Goal: Check status: Check status

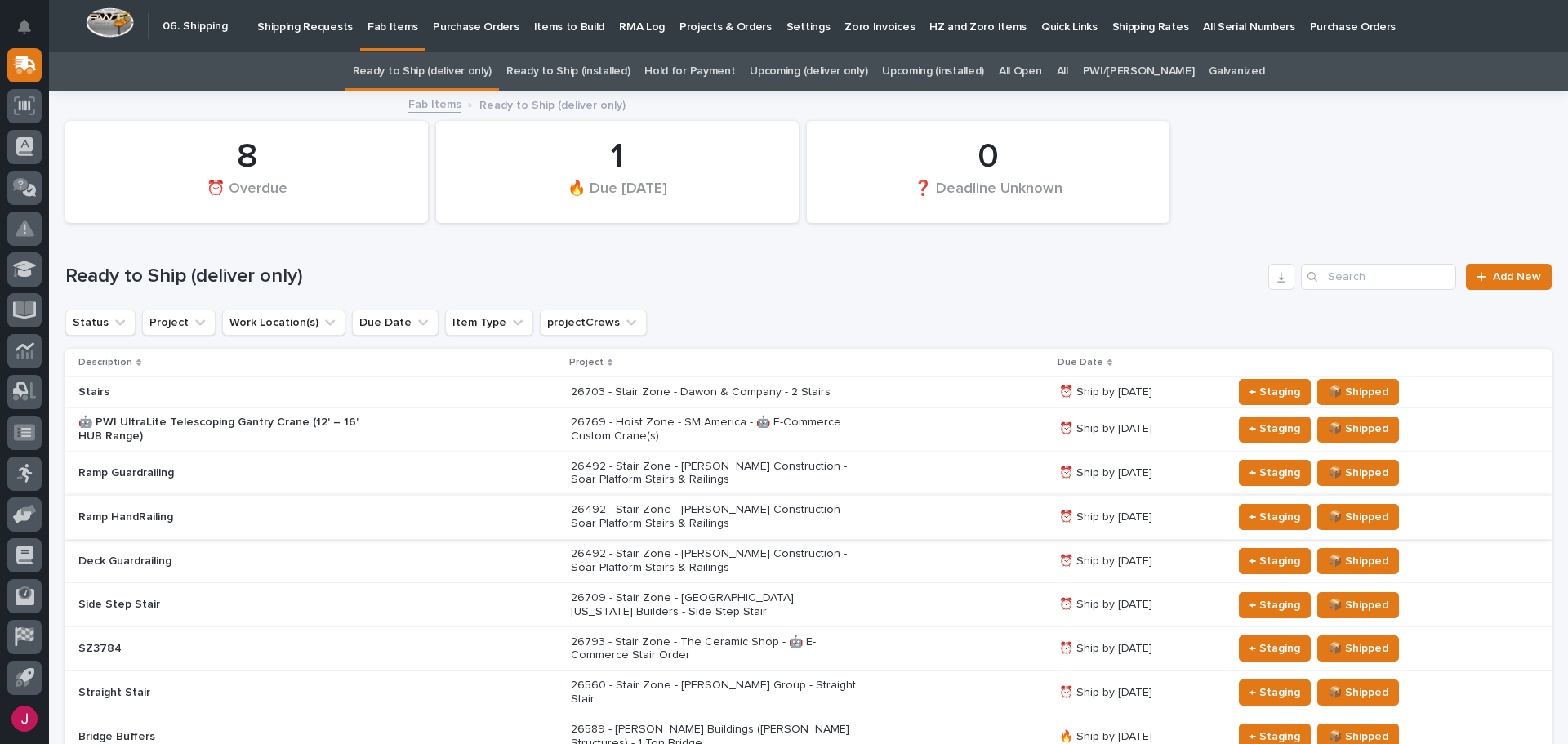
click at [293, 21] on p "Shipping Requests" at bounding box center [305, 17] width 96 height 35
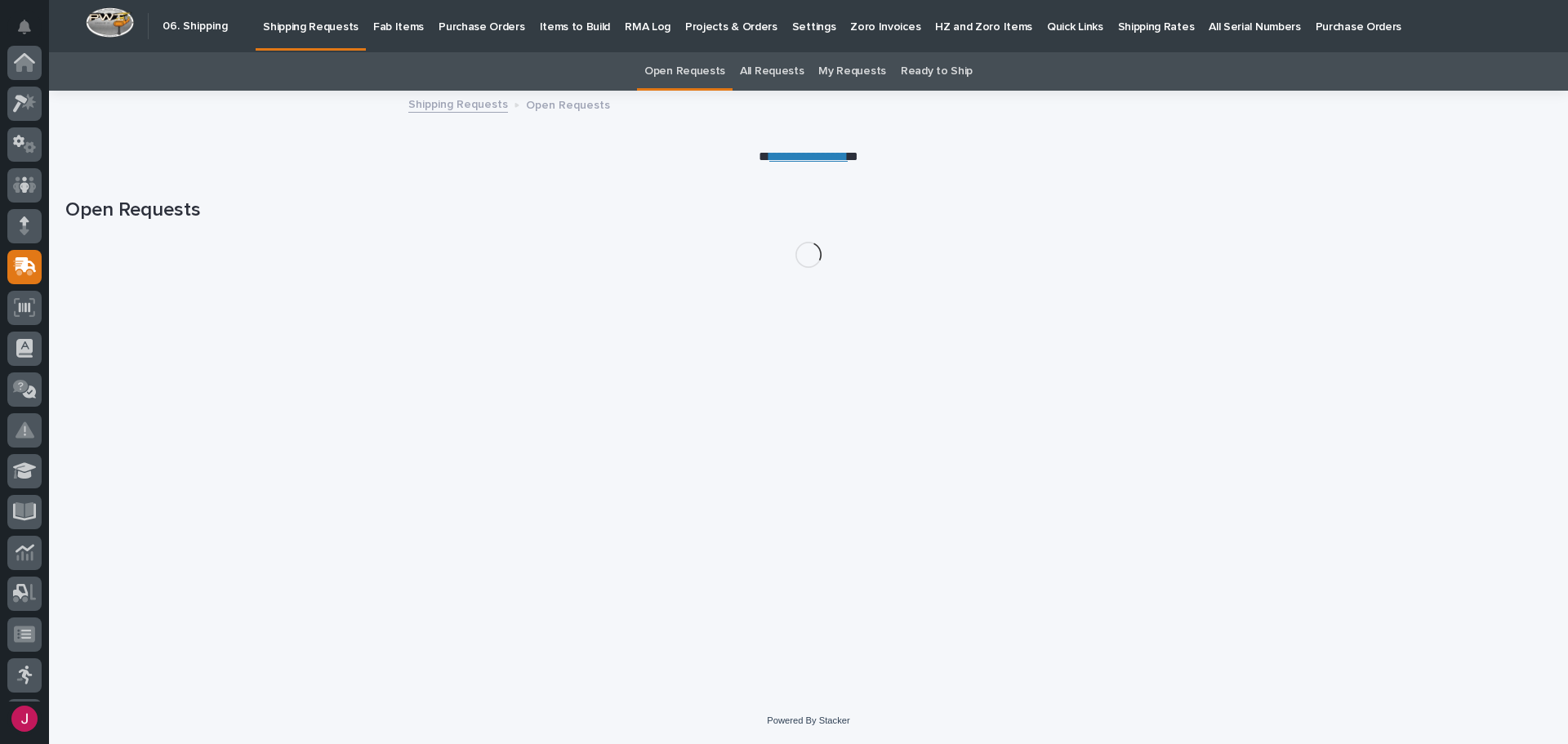
scroll to position [201, 0]
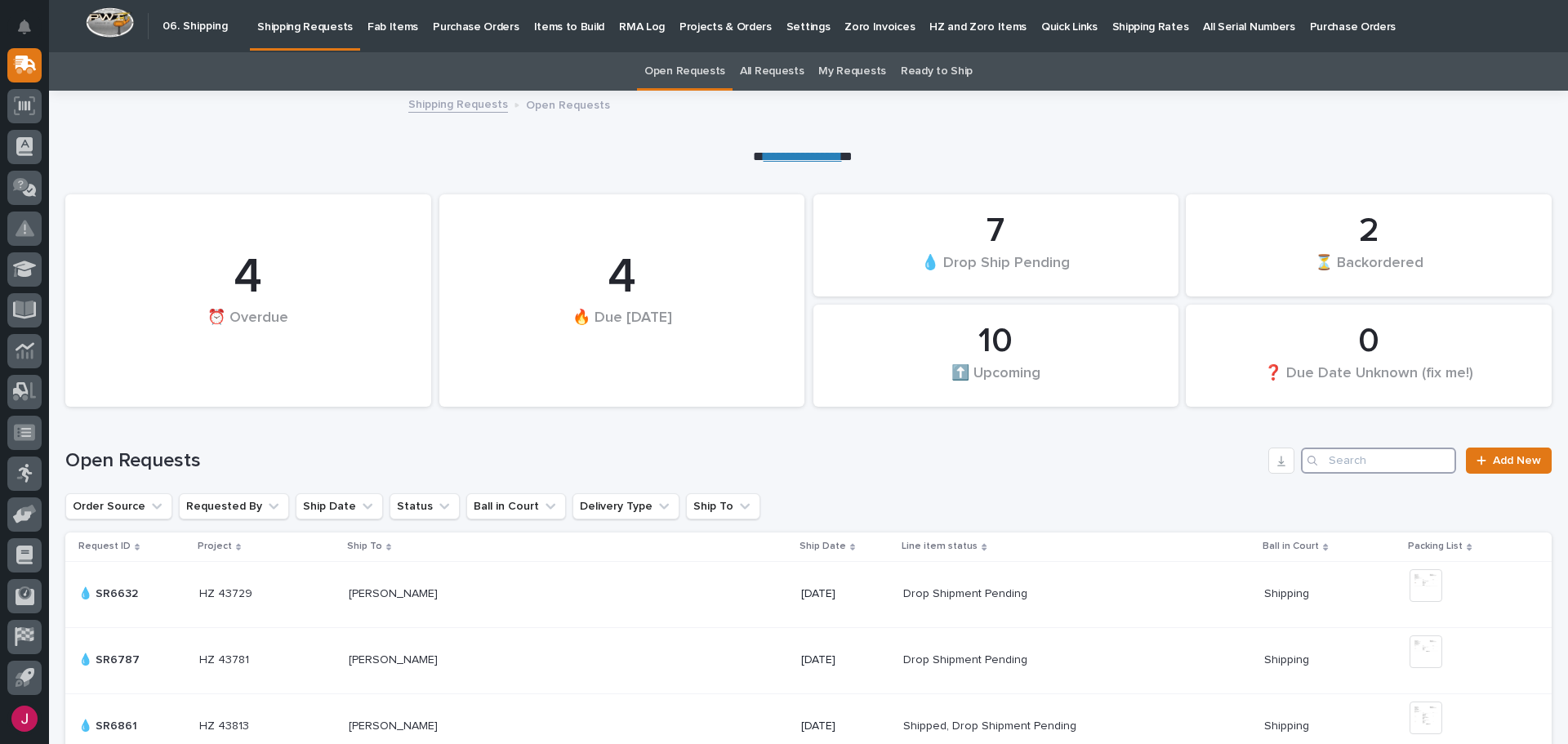
click at [1329, 466] on input "Search" at bounding box center [1379, 461] width 155 height 26
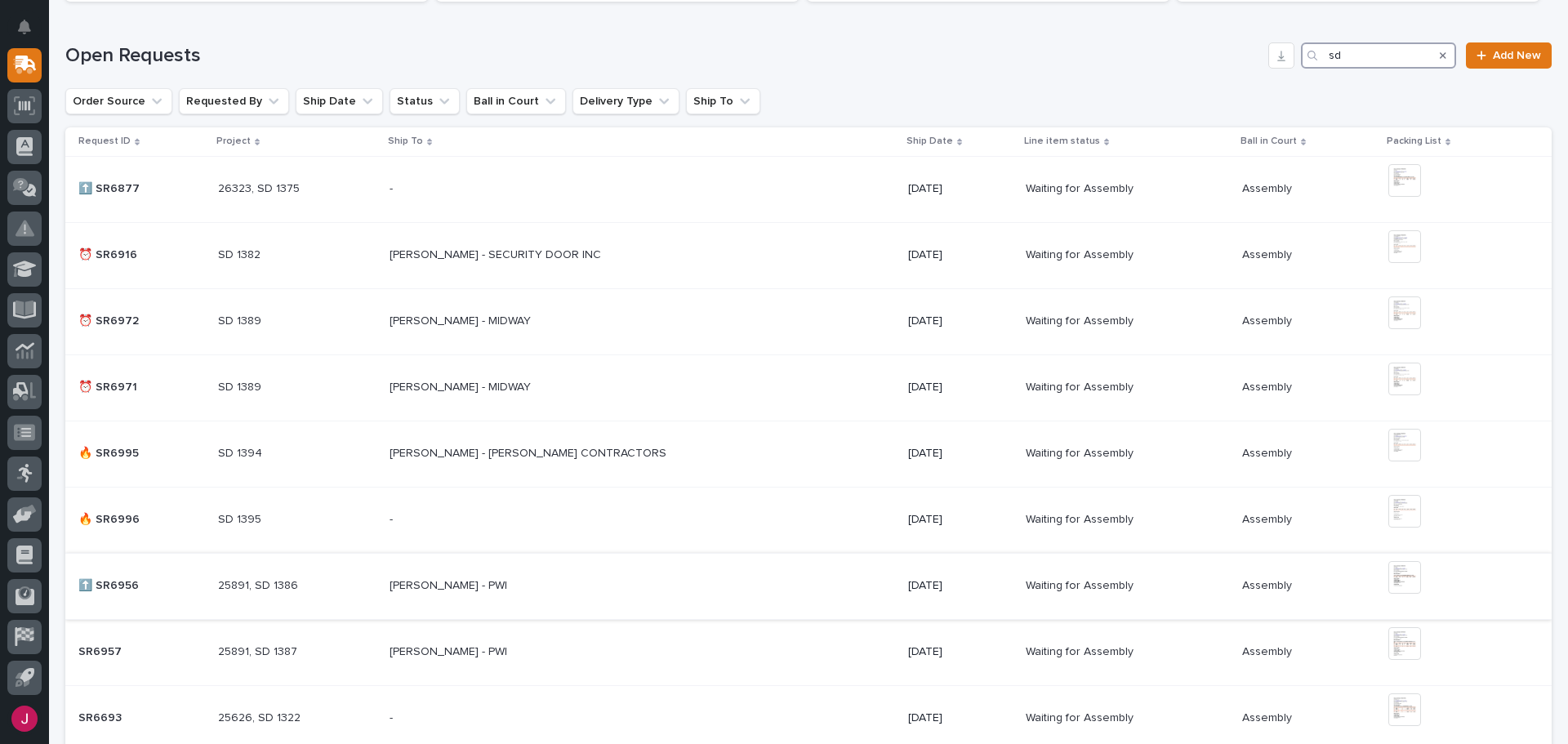
scroll to position [408, 0]
type input "sd"
click at [728, 517] on div "- -" at bounding box center [642, 517] width 506 height 27
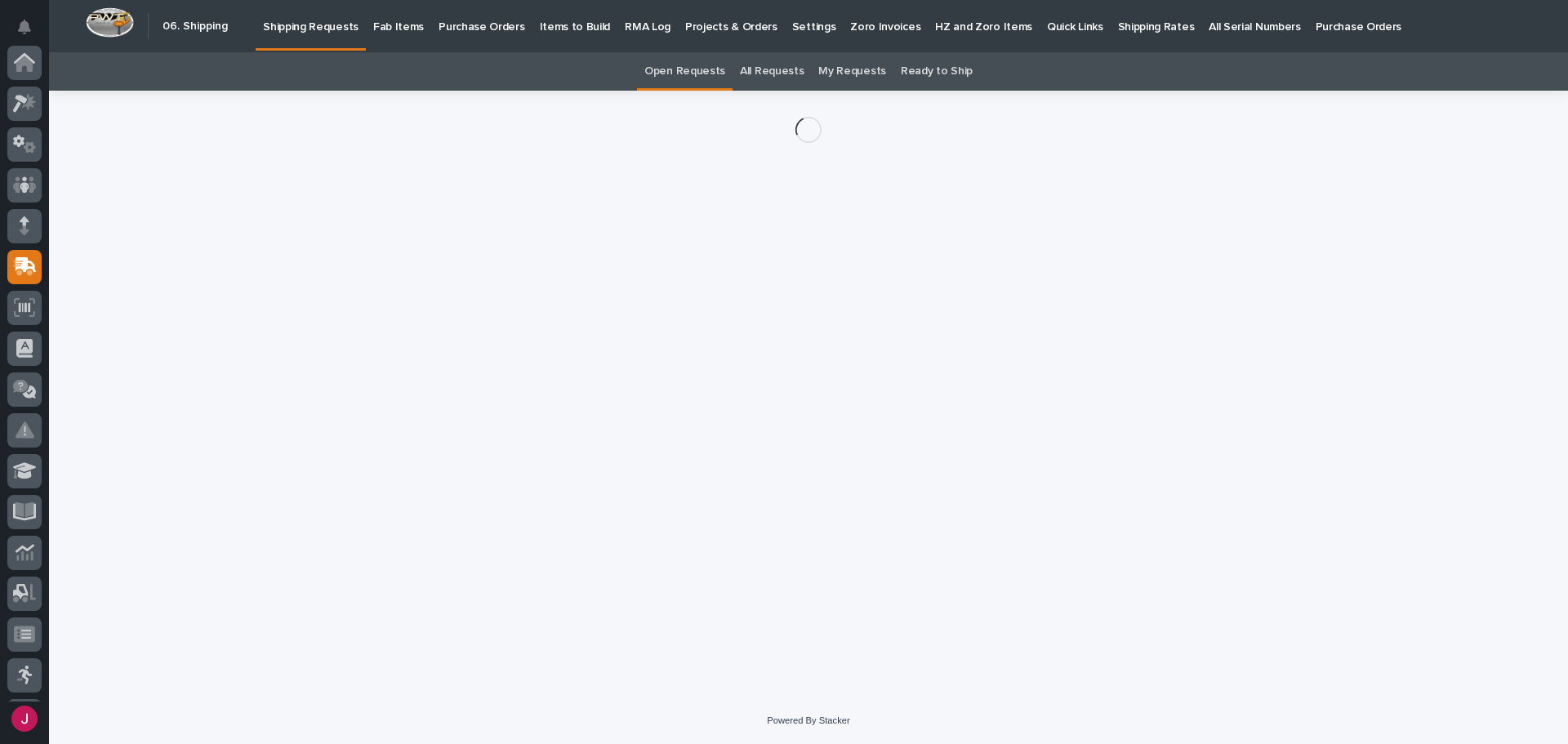
scroll to position [201, 0]
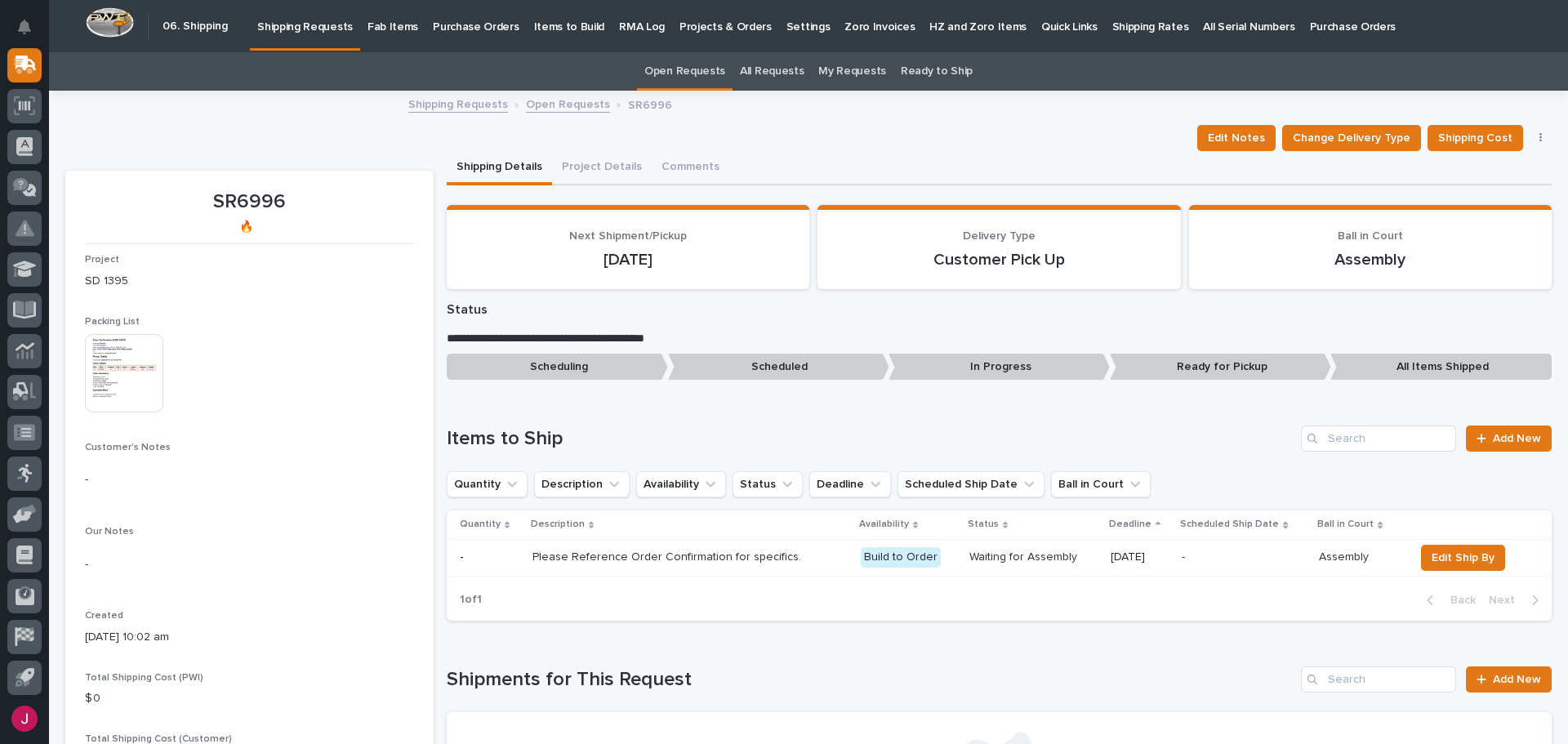
click at [115, 376] on img at bounding box center [124, 373] width 78 height 78
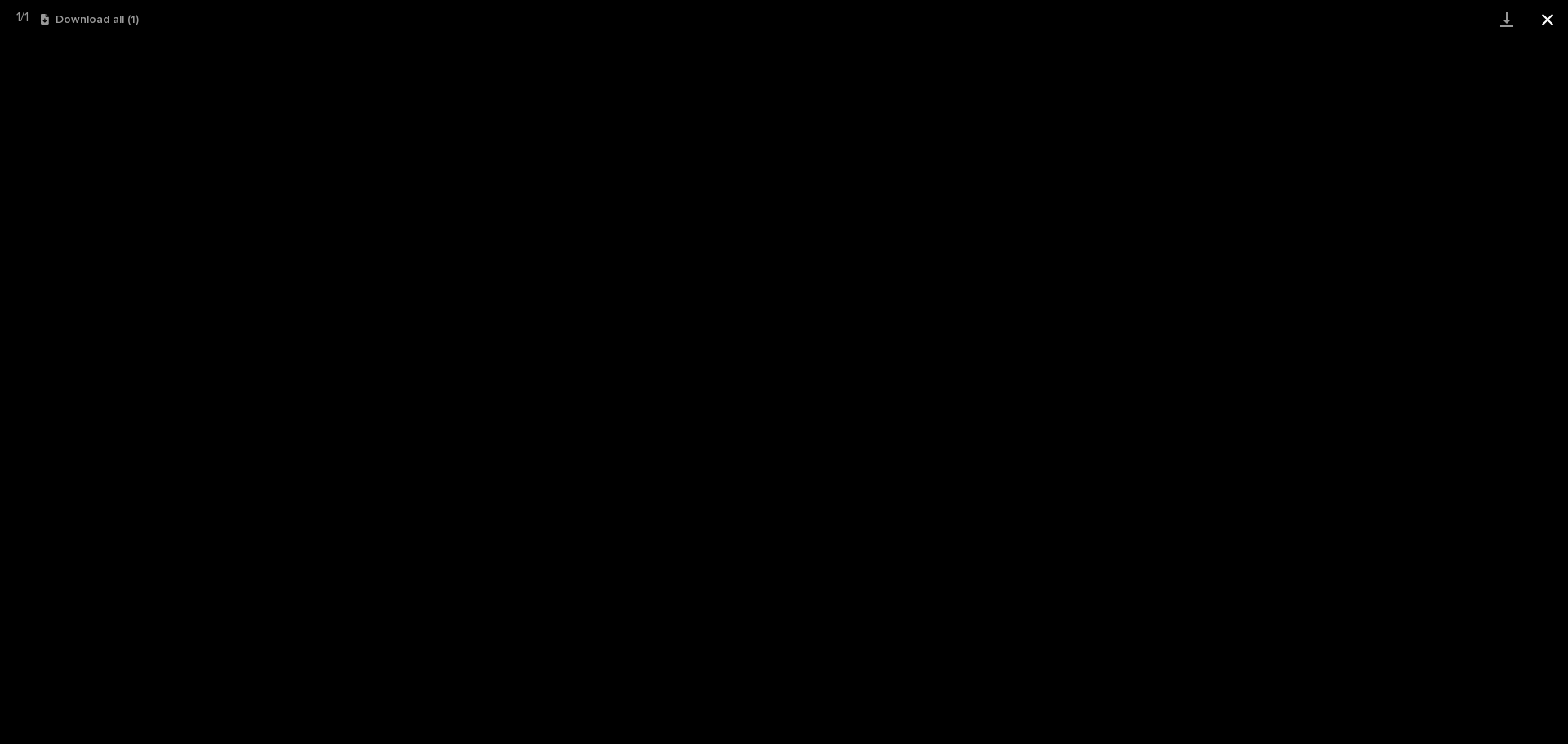
click at [1546, 19] on button "Close gallery" at bounding box center [1547, 19] width 41 height 38
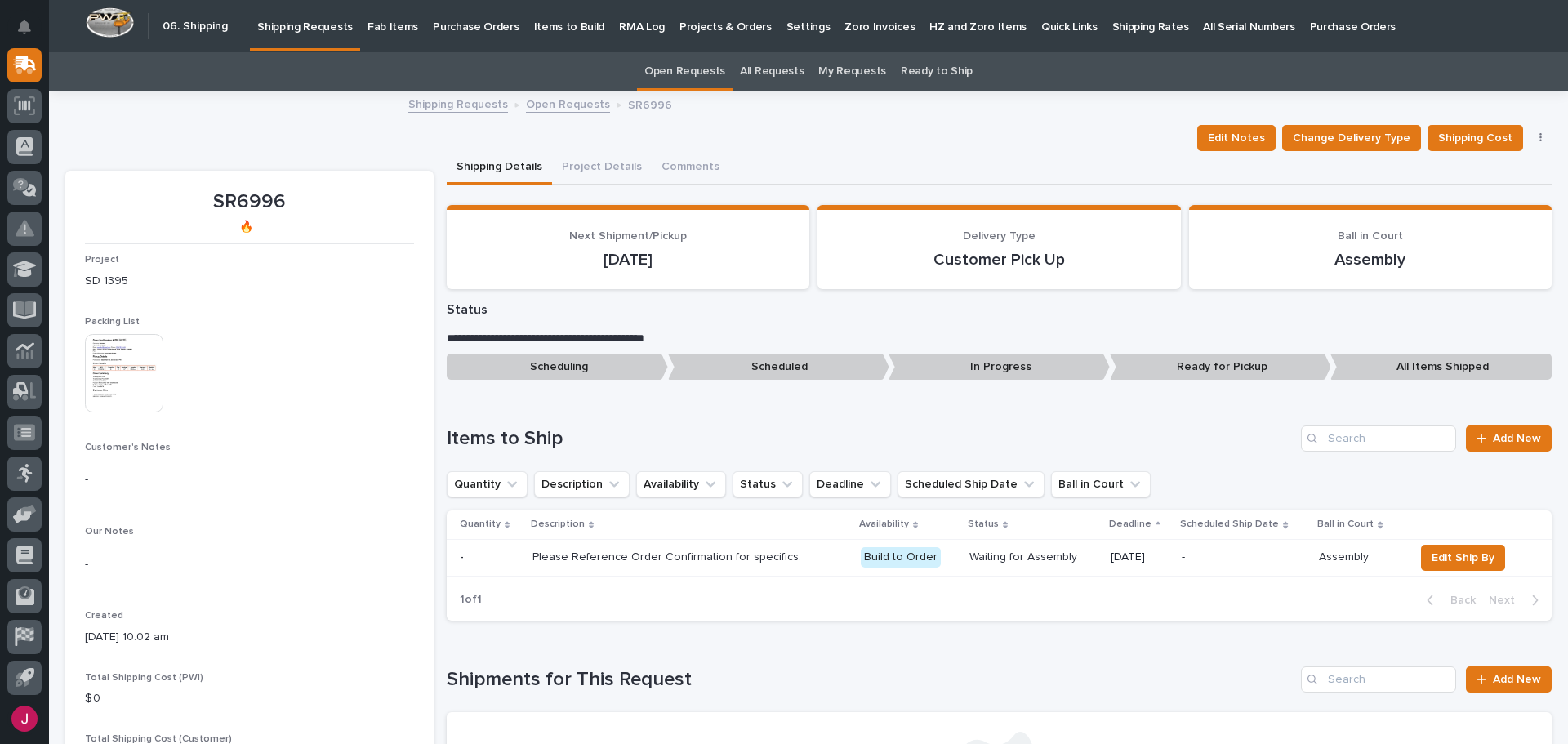
click at [379, 30] on p "Fab Items" at bounding box center [392, 17] width 50 height 35
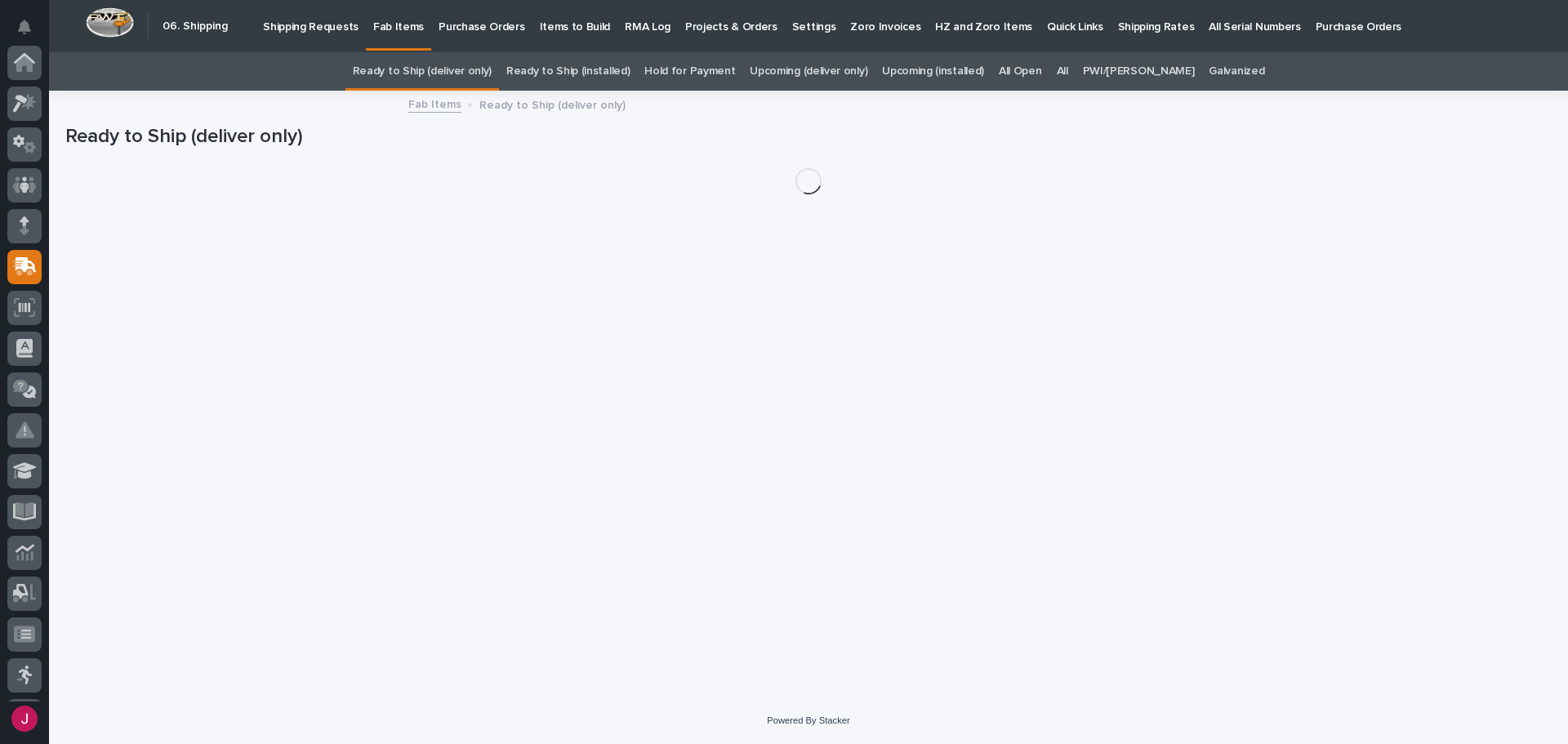
scroll to position [201, 0]
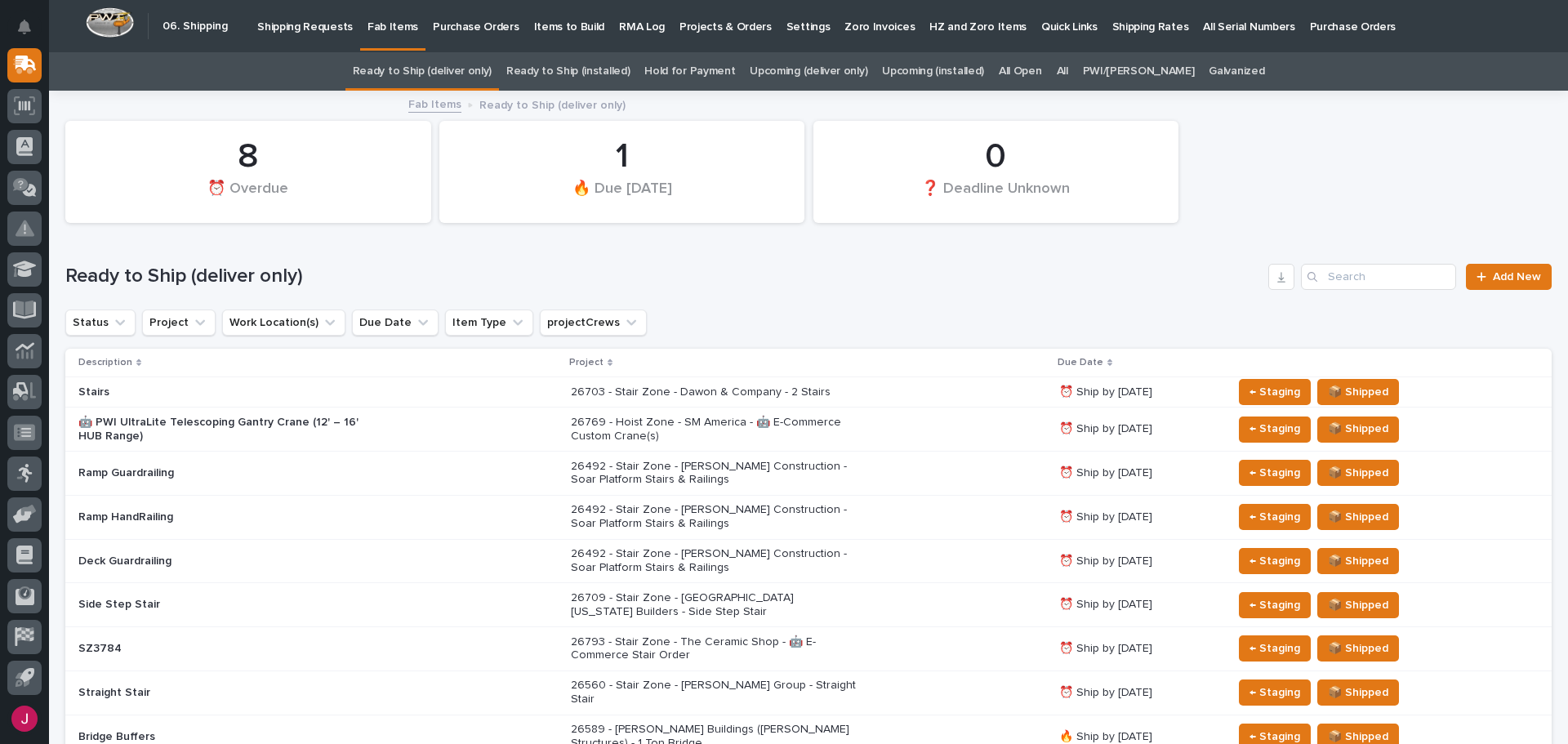
click at [1069, 69] on link "All" at bounding box center [1062, 71] width 11 height 38
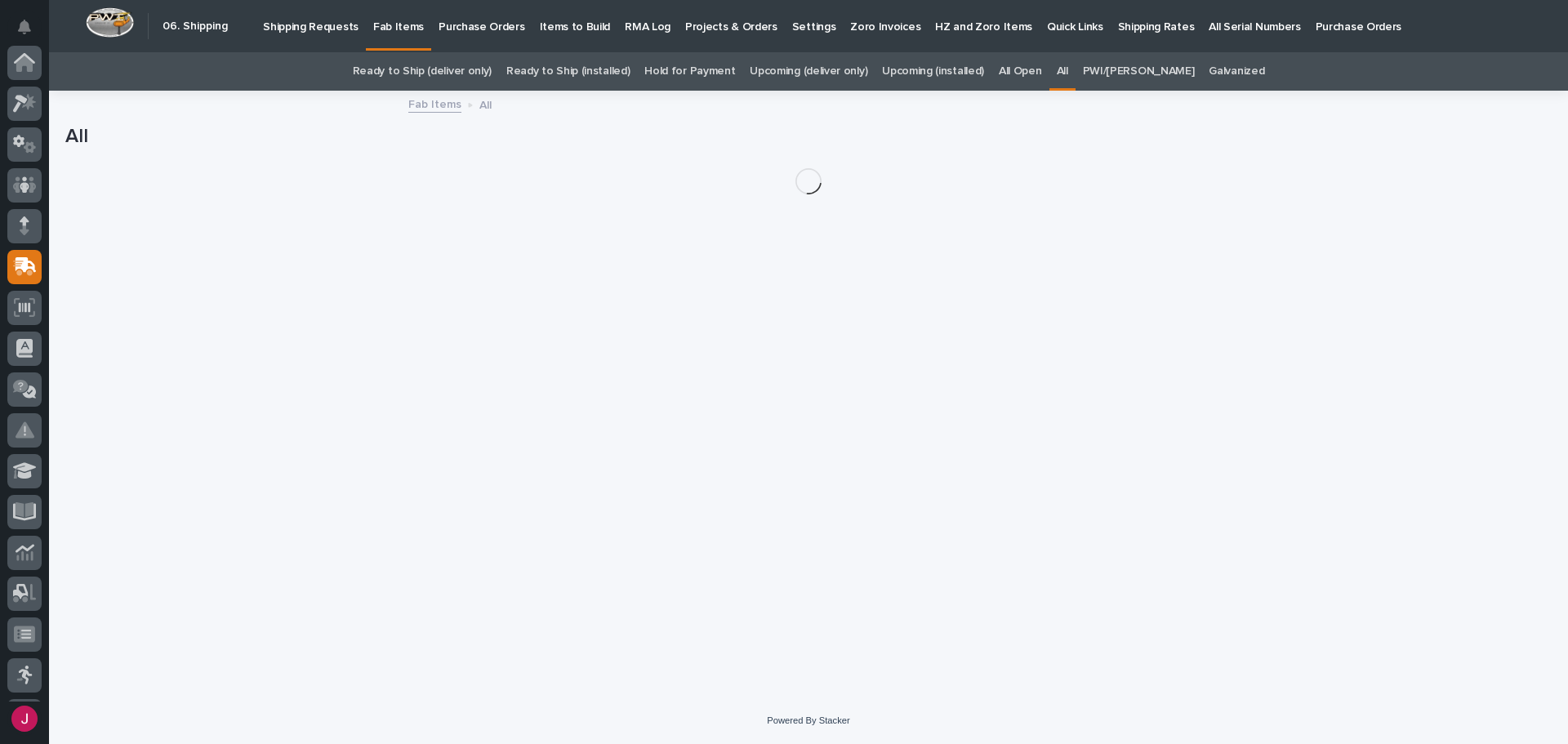
scroll to position [201, 0]
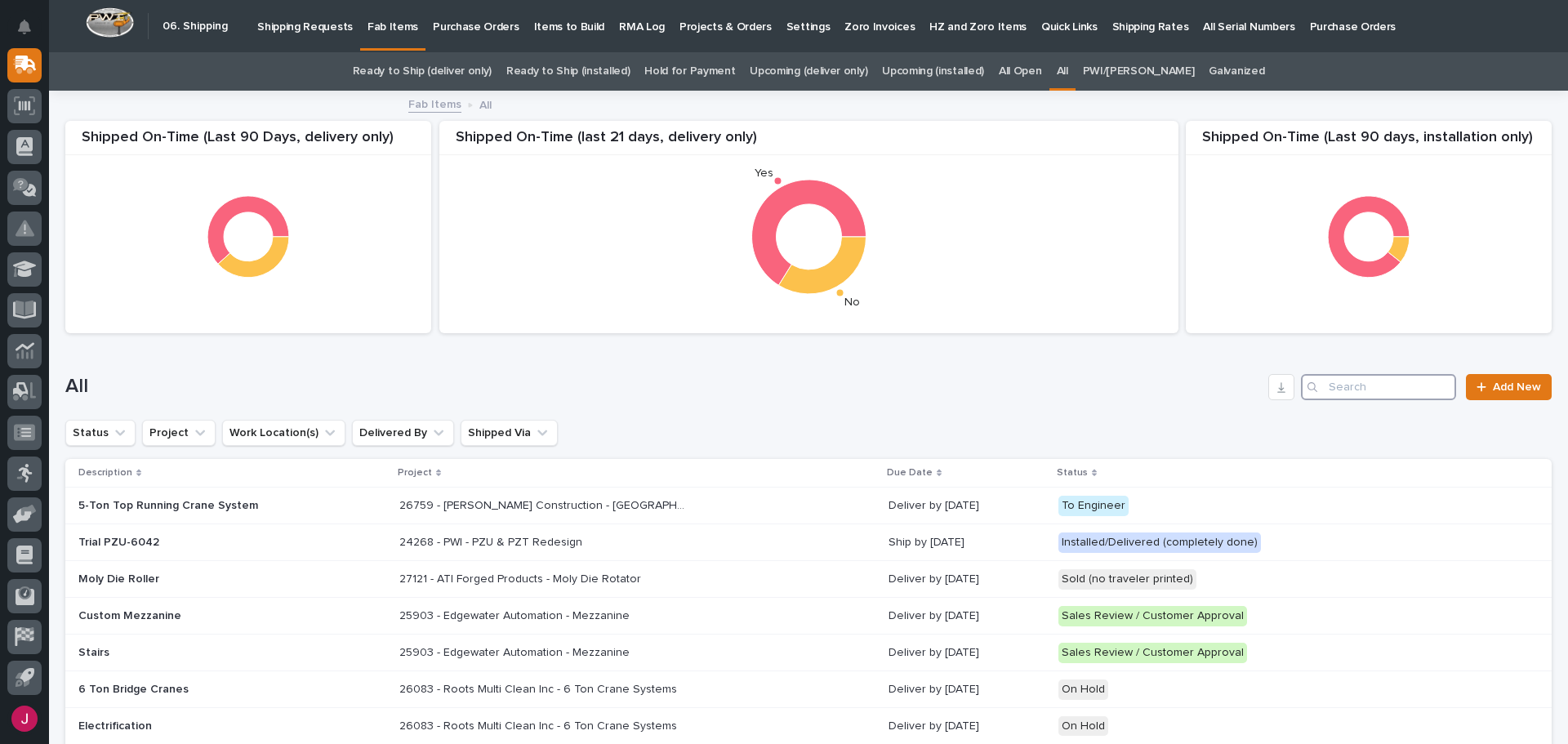
click at [1325, 387] on input "Search" at bounding box center [1379, 387] width 155 height 26
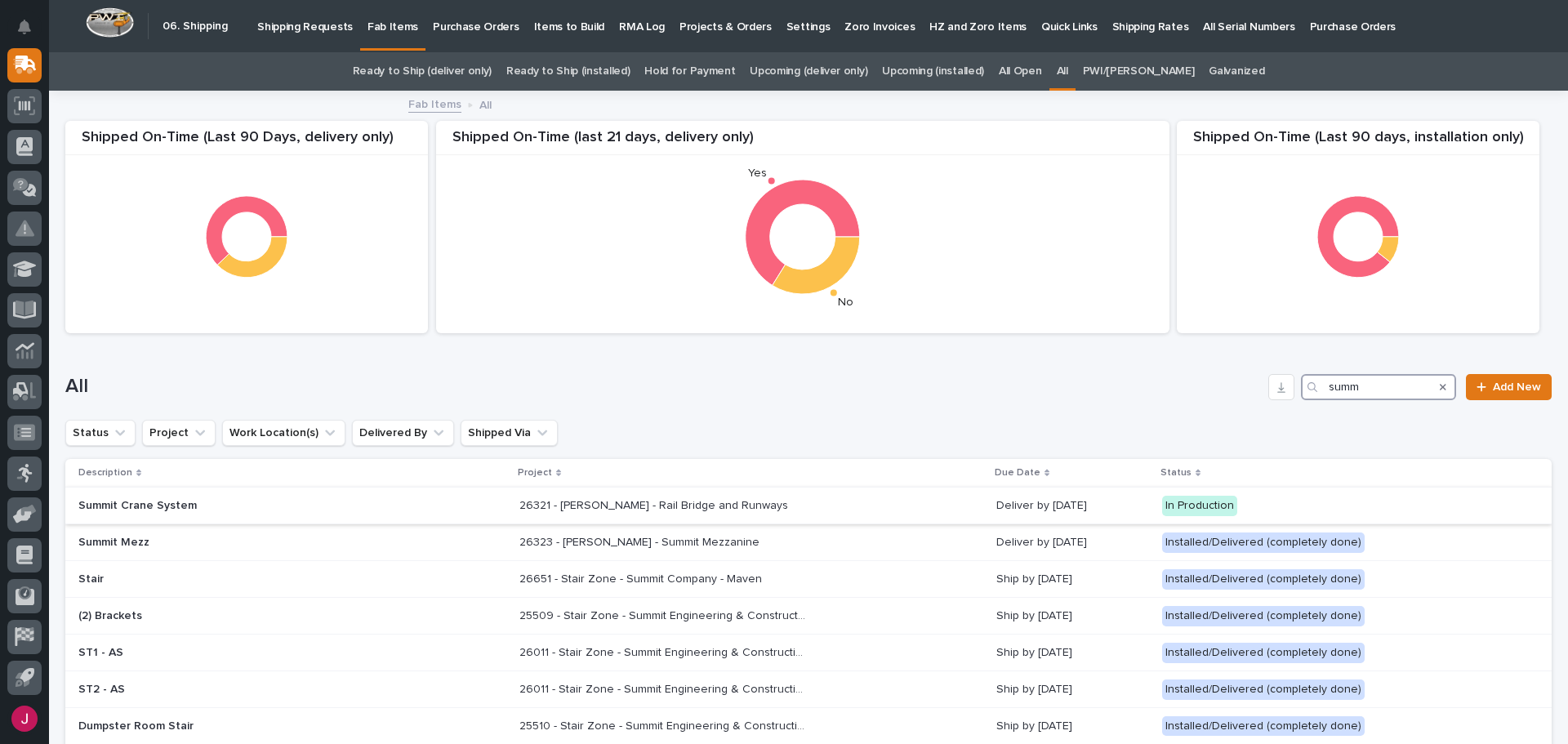
type input "summ"
click at [565, 503] on p "26321 - [PERSON_NAME] - Rail Bridge and Runways" at bounding box center [655, 504] width 272 height 17
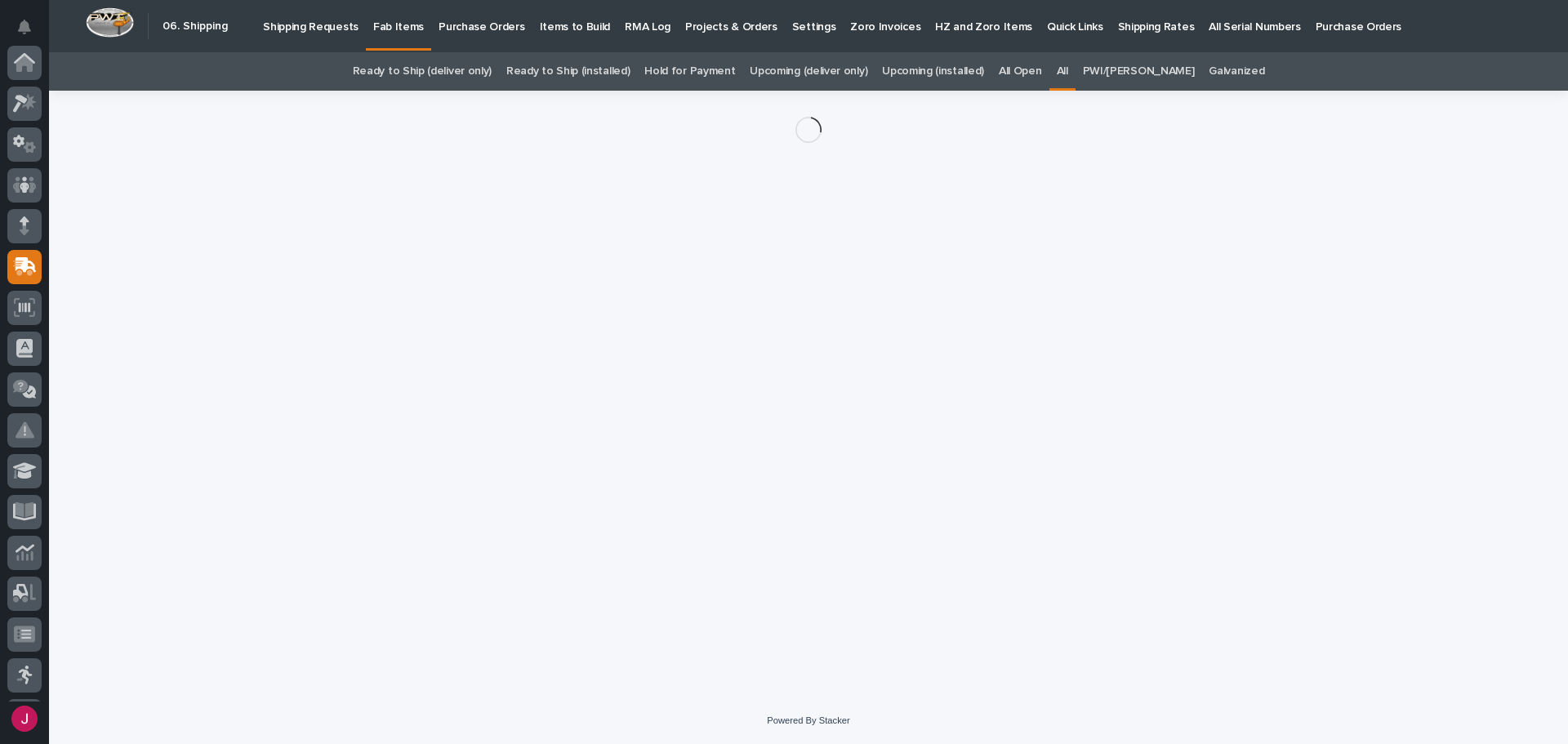
scroll to position [201, 0]
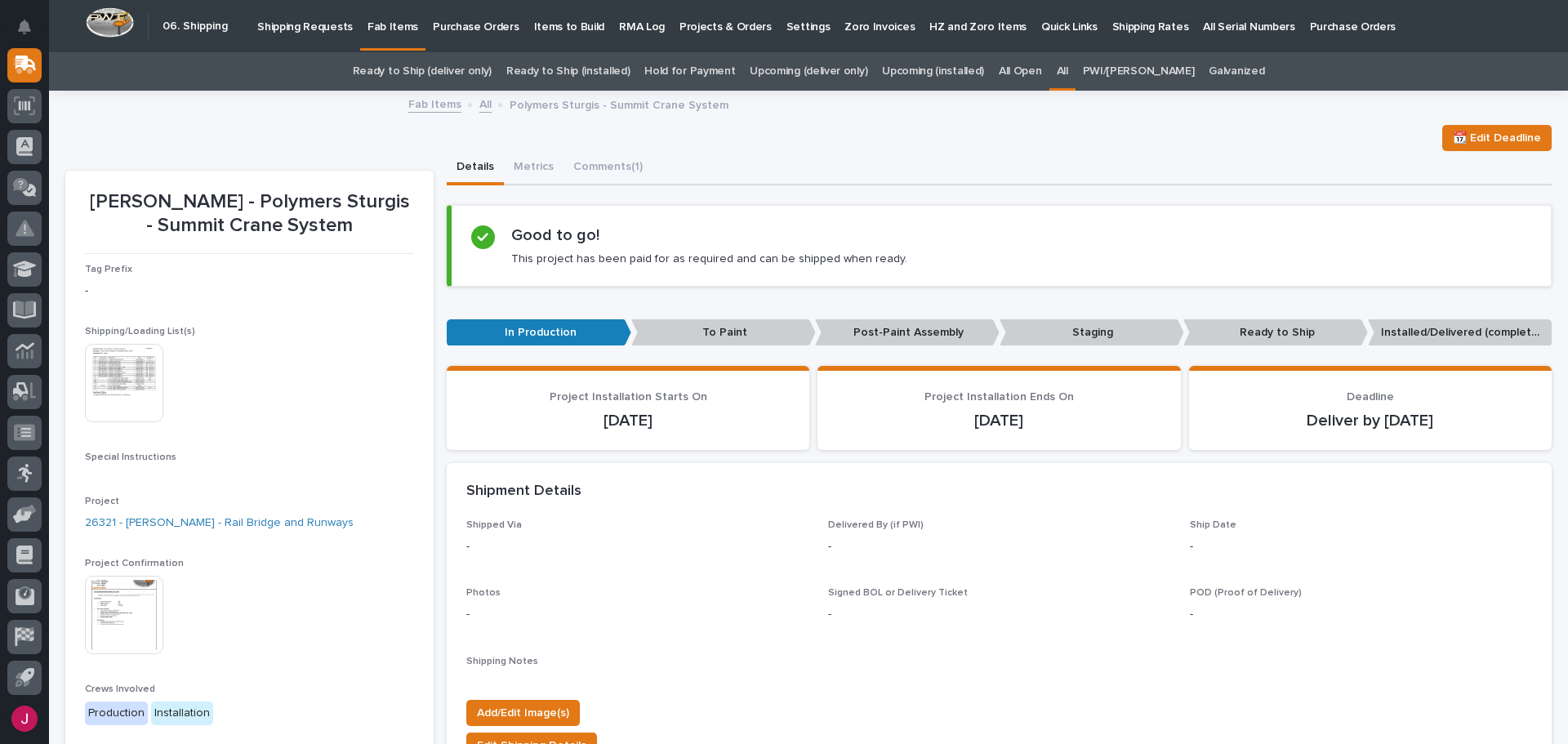
click at [120, 376] on img at bounding box center [124, 383] width 78 height 78
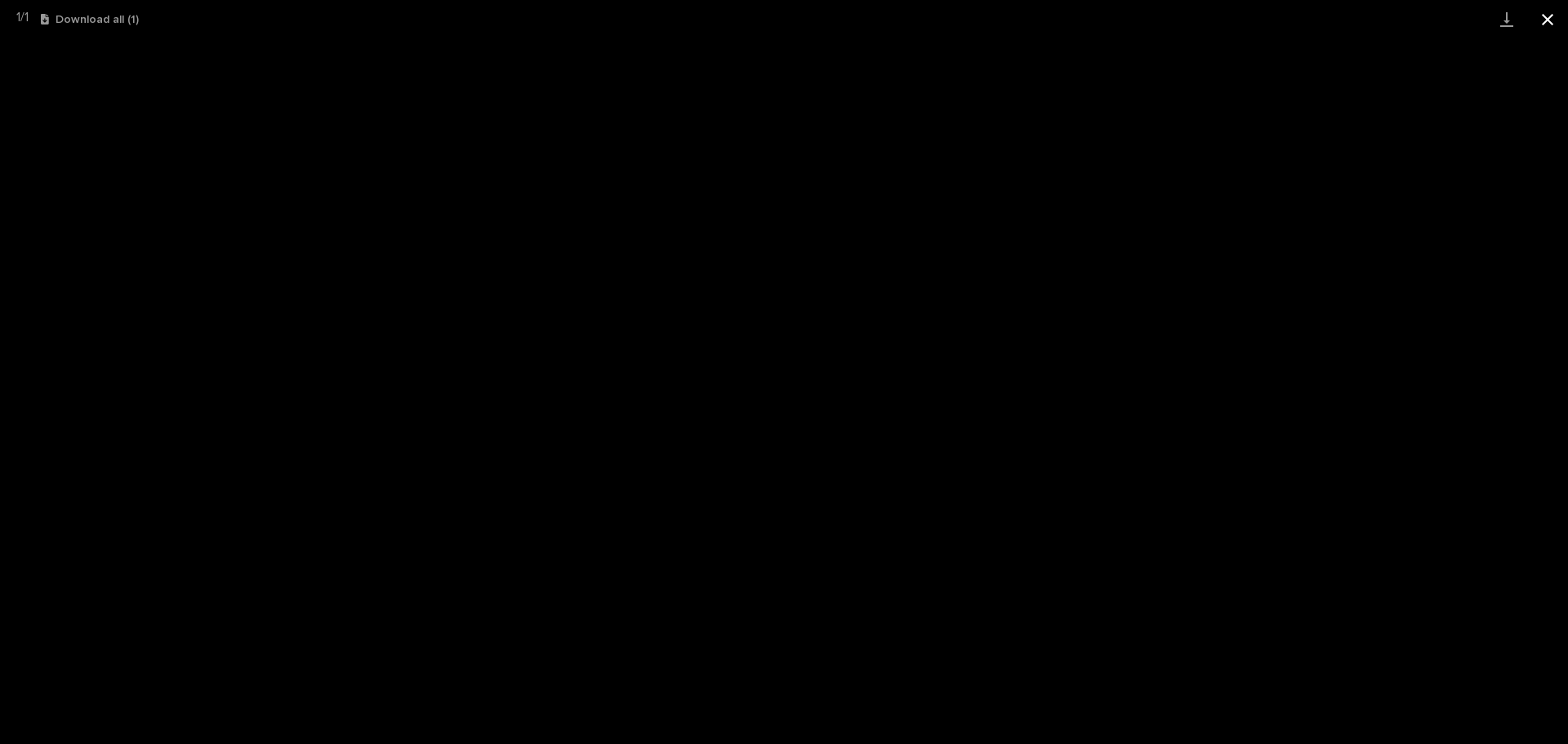
click at [1543, 18] on button "Close gallery" at bounding box center [1547, 19] width 41 height 38
